Goal: Information Seeking & Learning: Understand process/instructions

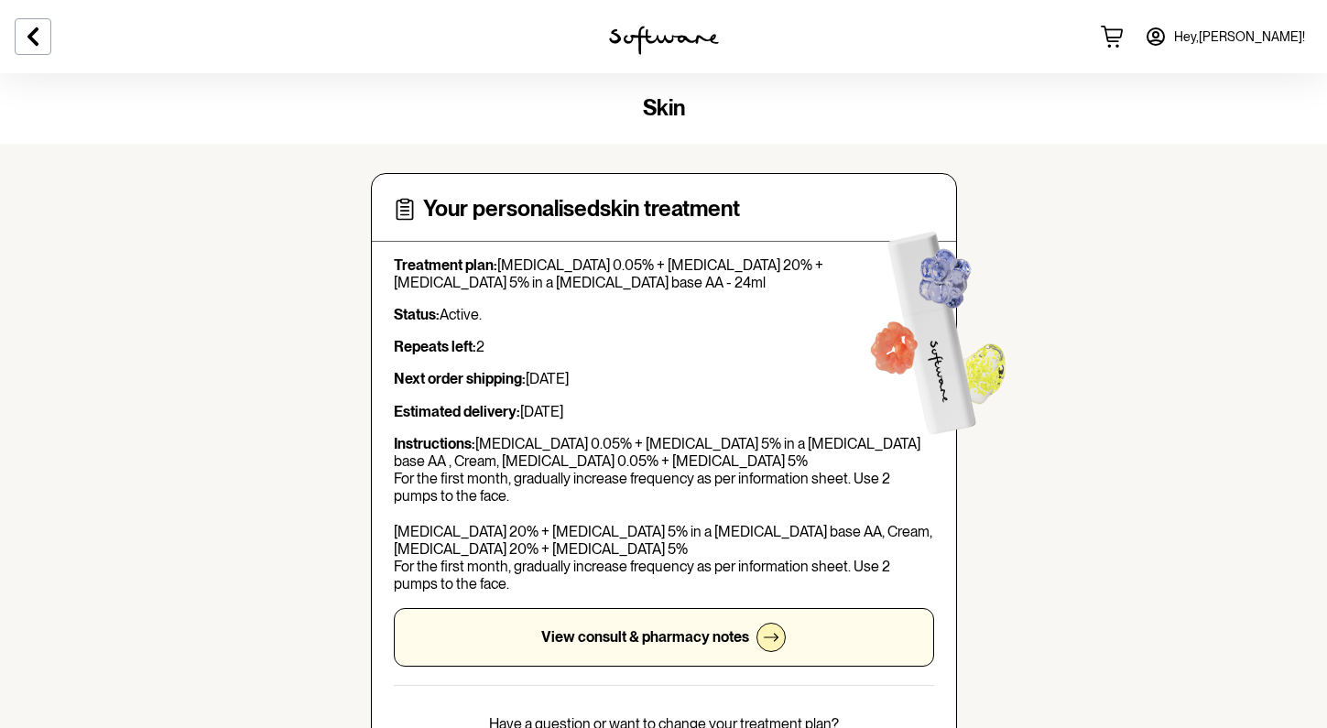
scroll to position [356, 0]
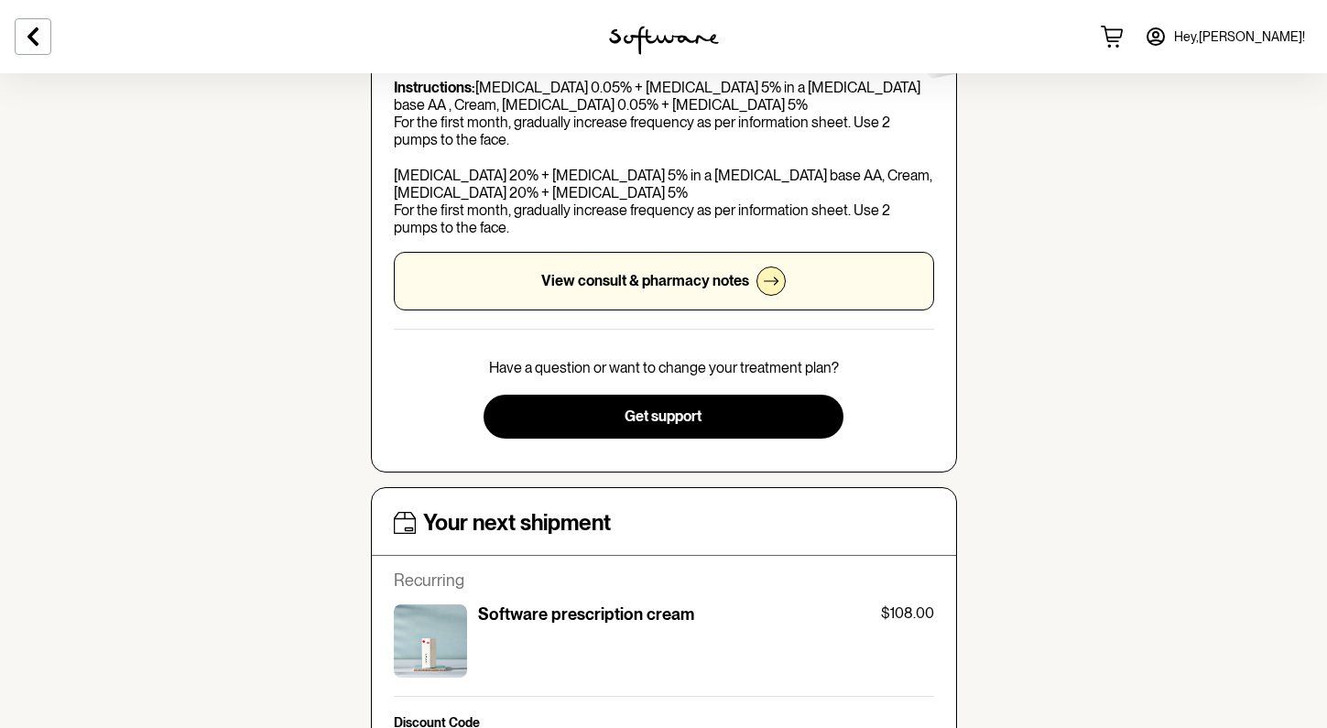
click at [672, 275] on p "View consult & pharmacy notes" at bounding box center [645, 280] width 208 height 17
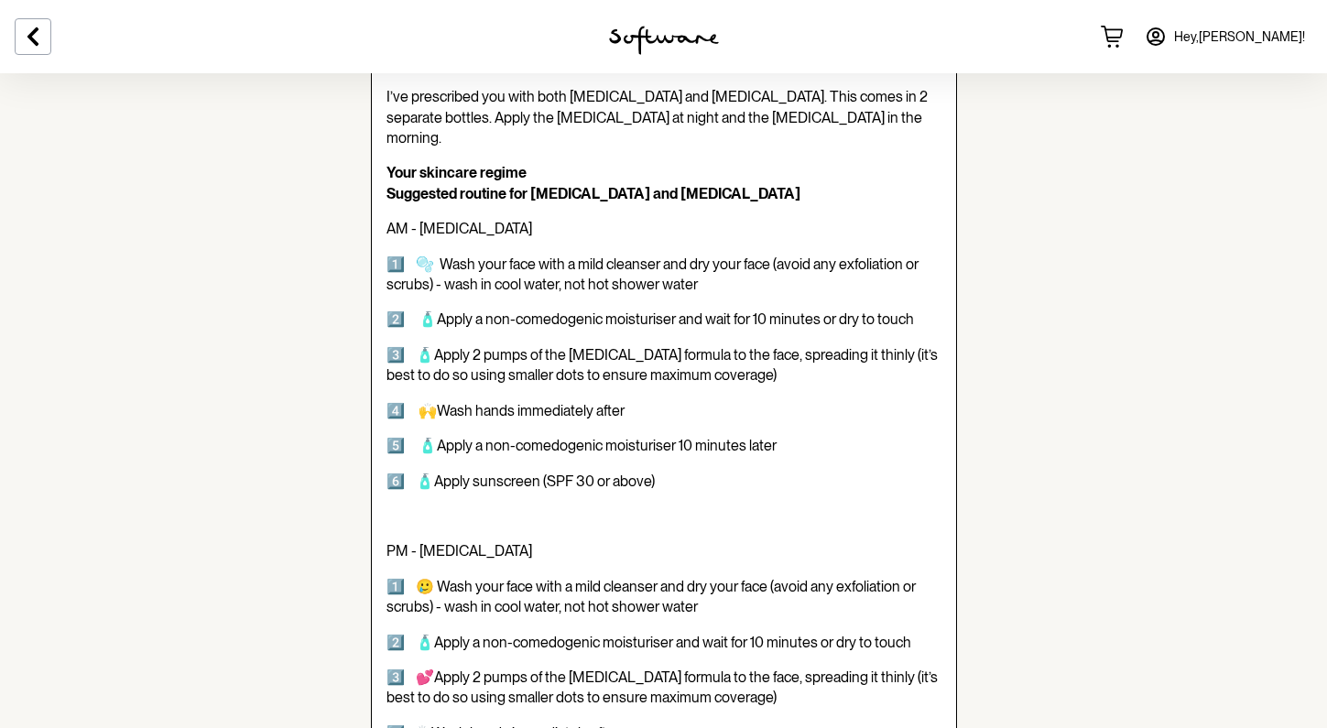
scroll to position [396, 0]
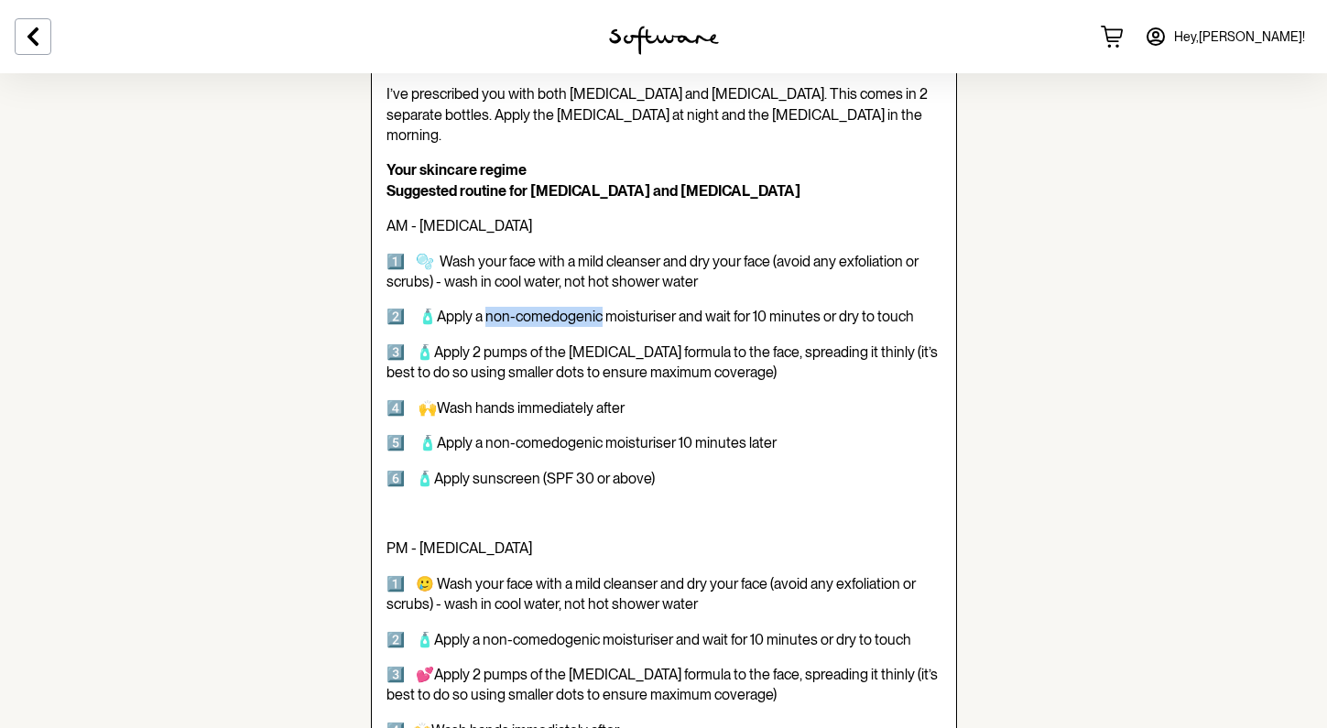
drag, startPoint x: 490, startPoint y: 298, endPoint x: 606, endPoint y: 299, distance: 116.3
click at [606, 308] on span "2️⃣ 🧴Apply a non-comedogenic moisturiser and wait for 10 minutes or dry to touch" at bounding box center [649, 316] width 527 height 17
copy span "on-comedogenic"
